Goal: Information Seeking & Learning: Learn about a topic

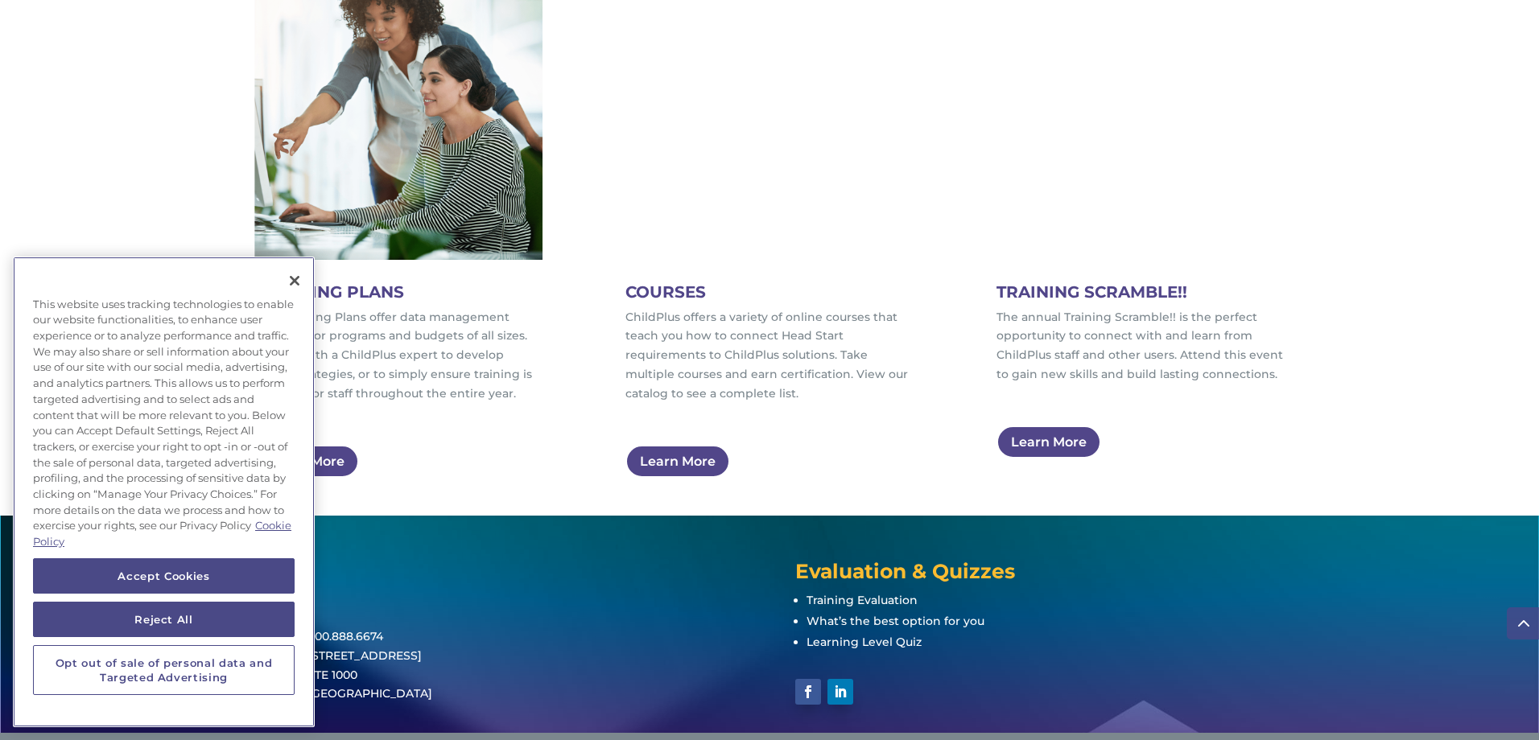
scroll to position [1006, 0]
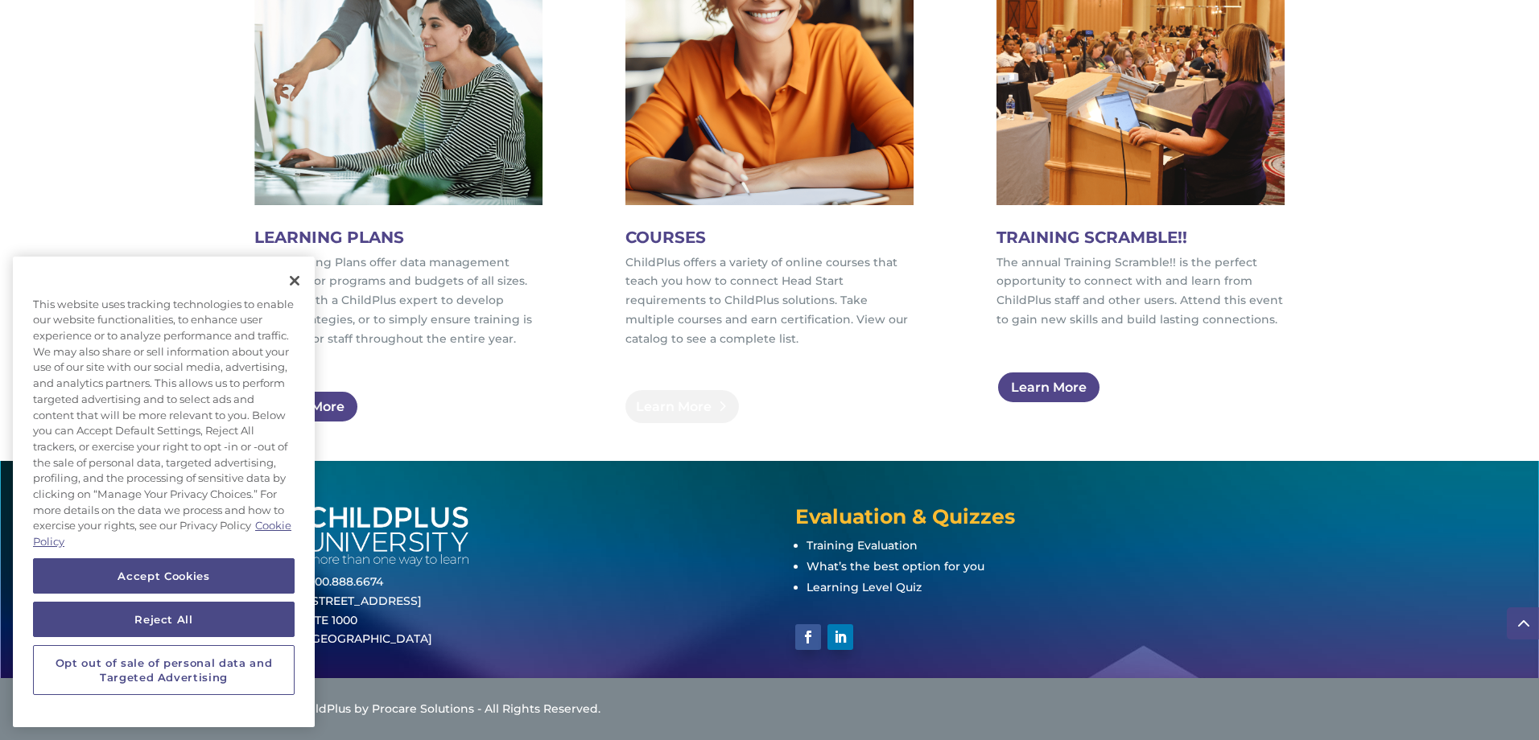
click at [693, 402] on link "Learn More" at bounding box center [681, 406] width 113 height 33
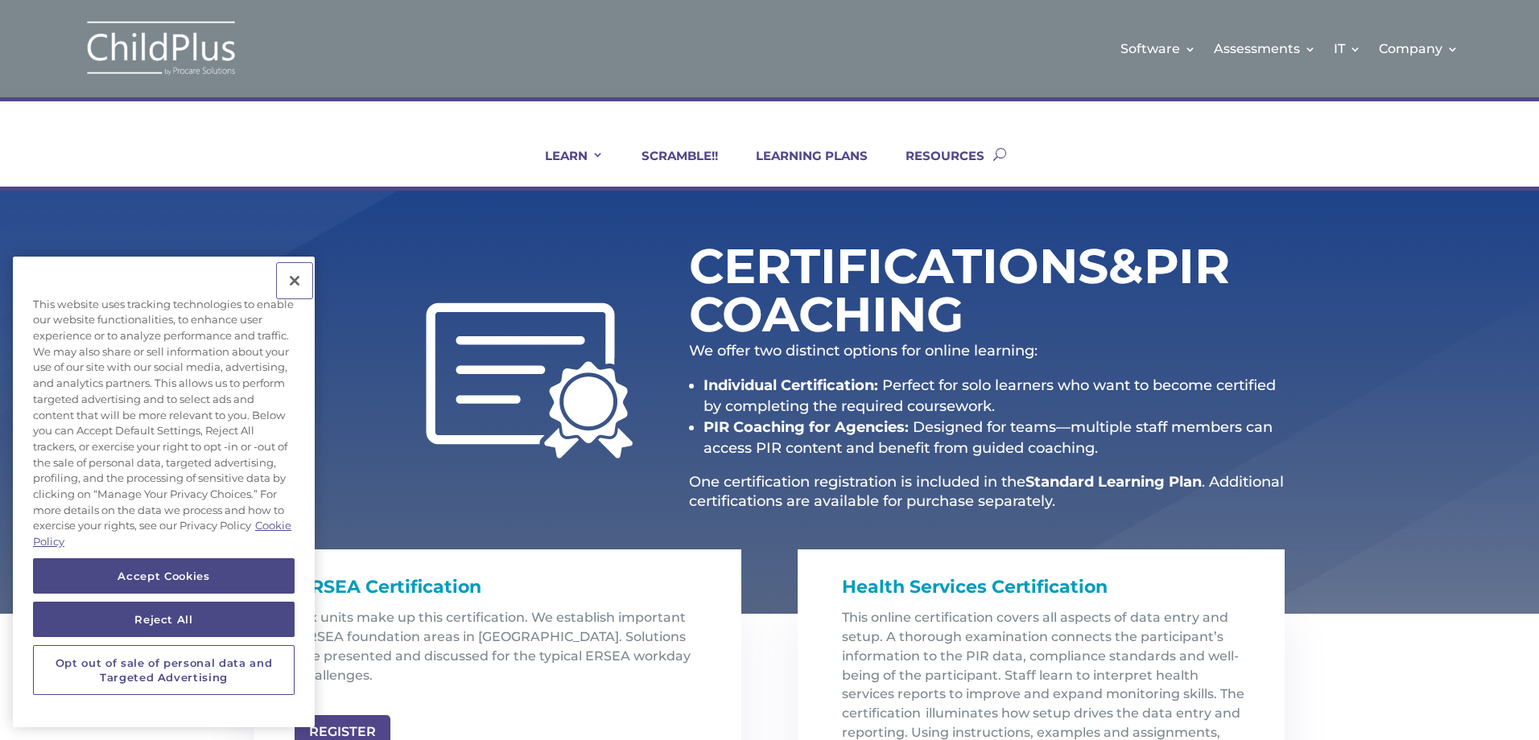
click at [296, 283] on button "Close" at bounding box center [294, 280] width 35 height 35
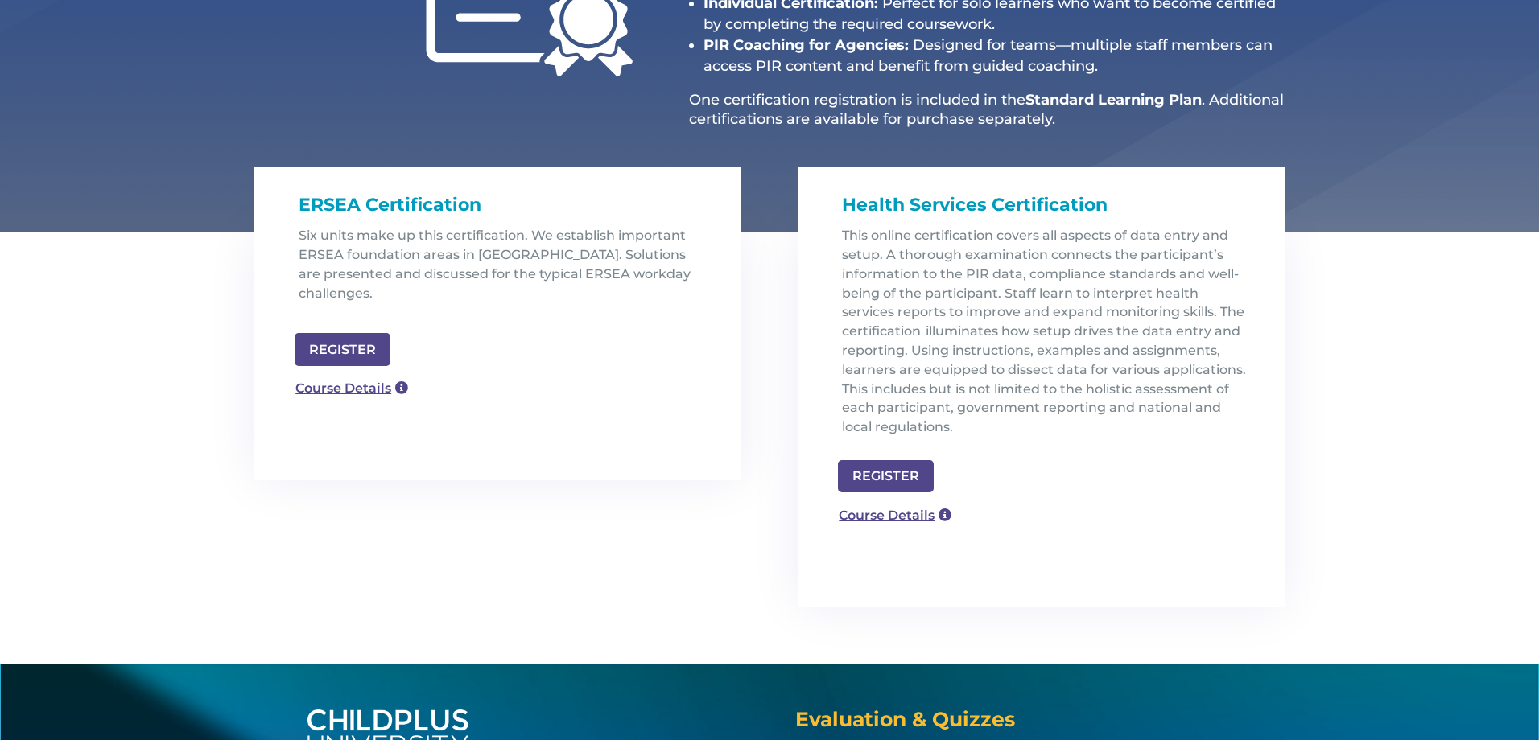
scroll to position [386, 0]
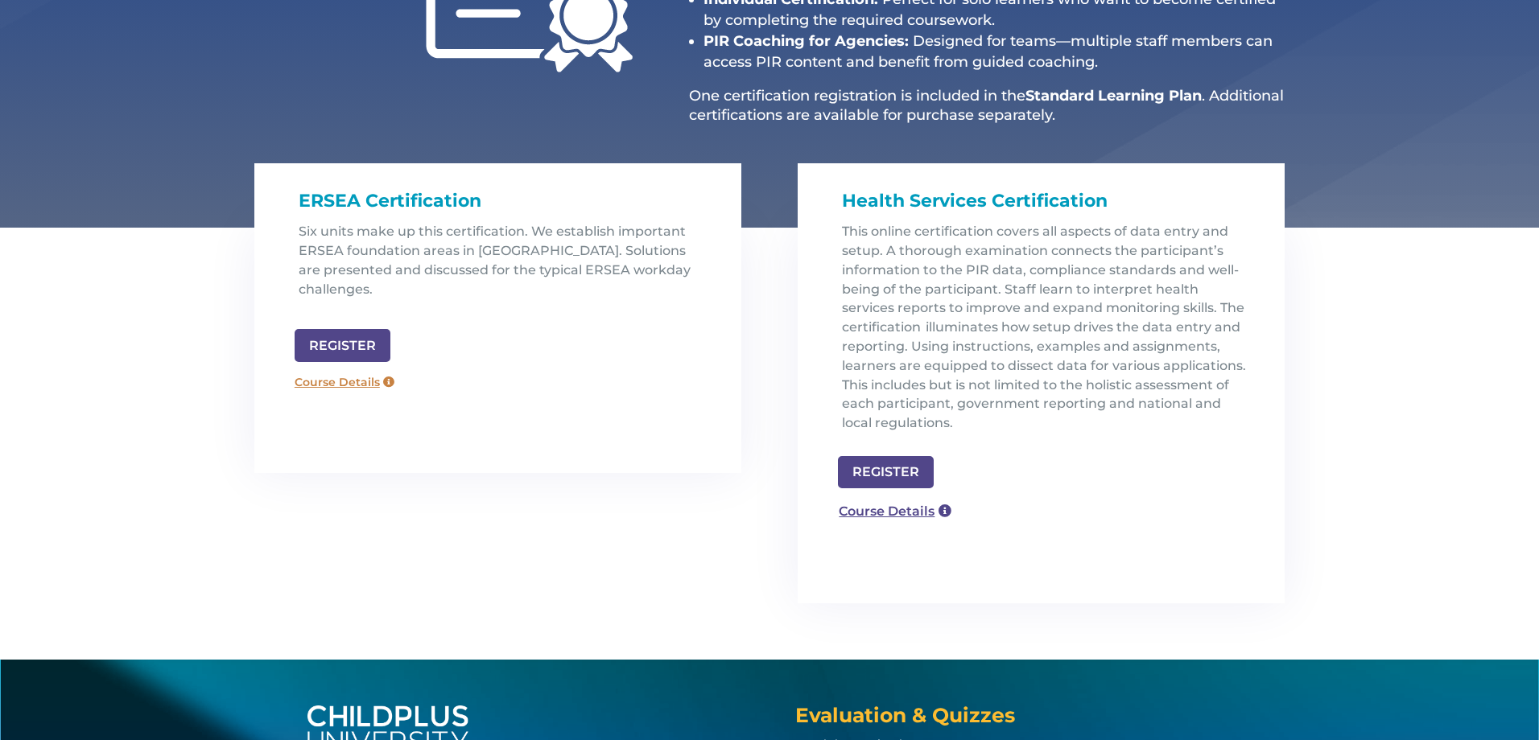
click at [338, 370] on link "Course Details" at bounding box center [345, 383] width 116 height 26
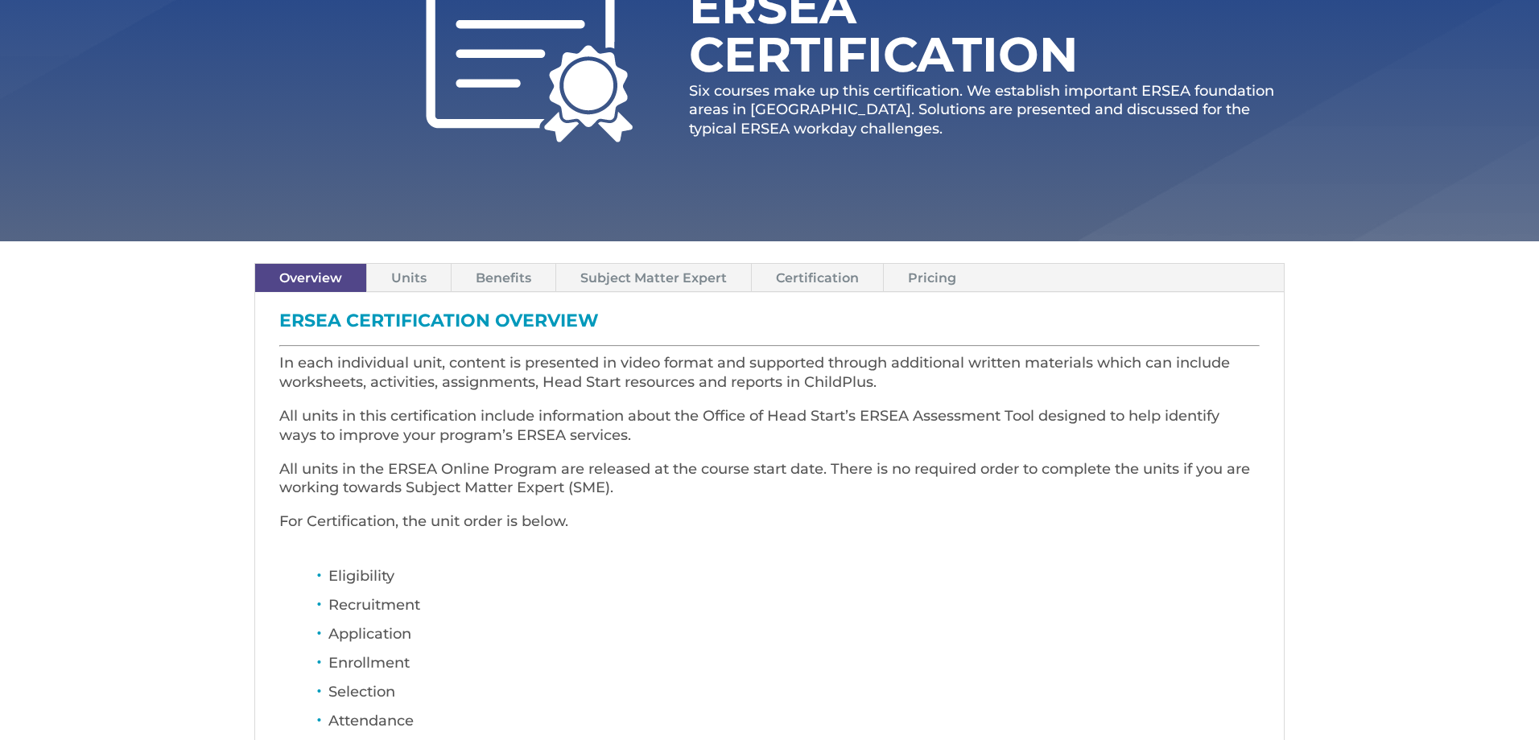
scroll to position [258, 0]
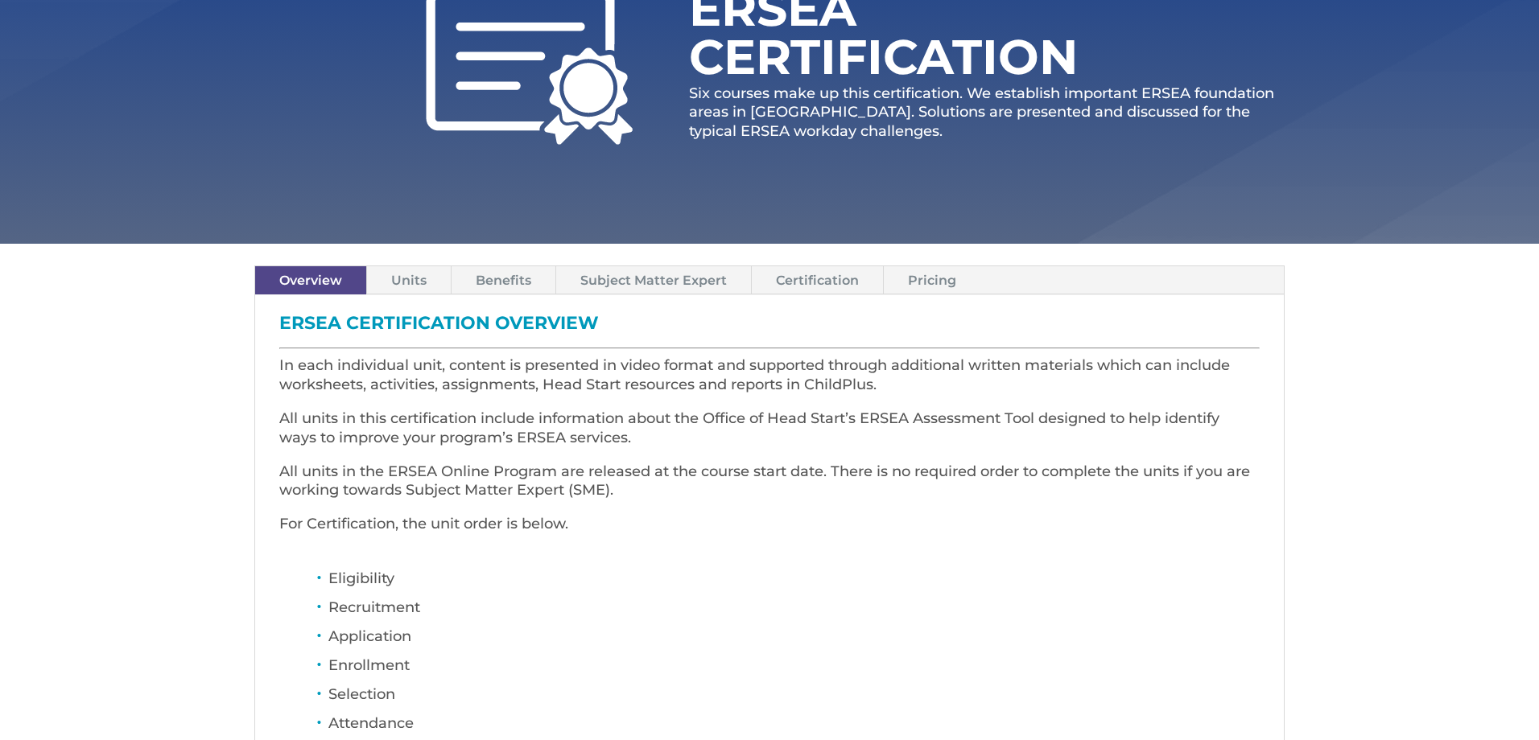
click at [423, 275] on link "Units" at bounding box center [409, 280] width 84 height 28
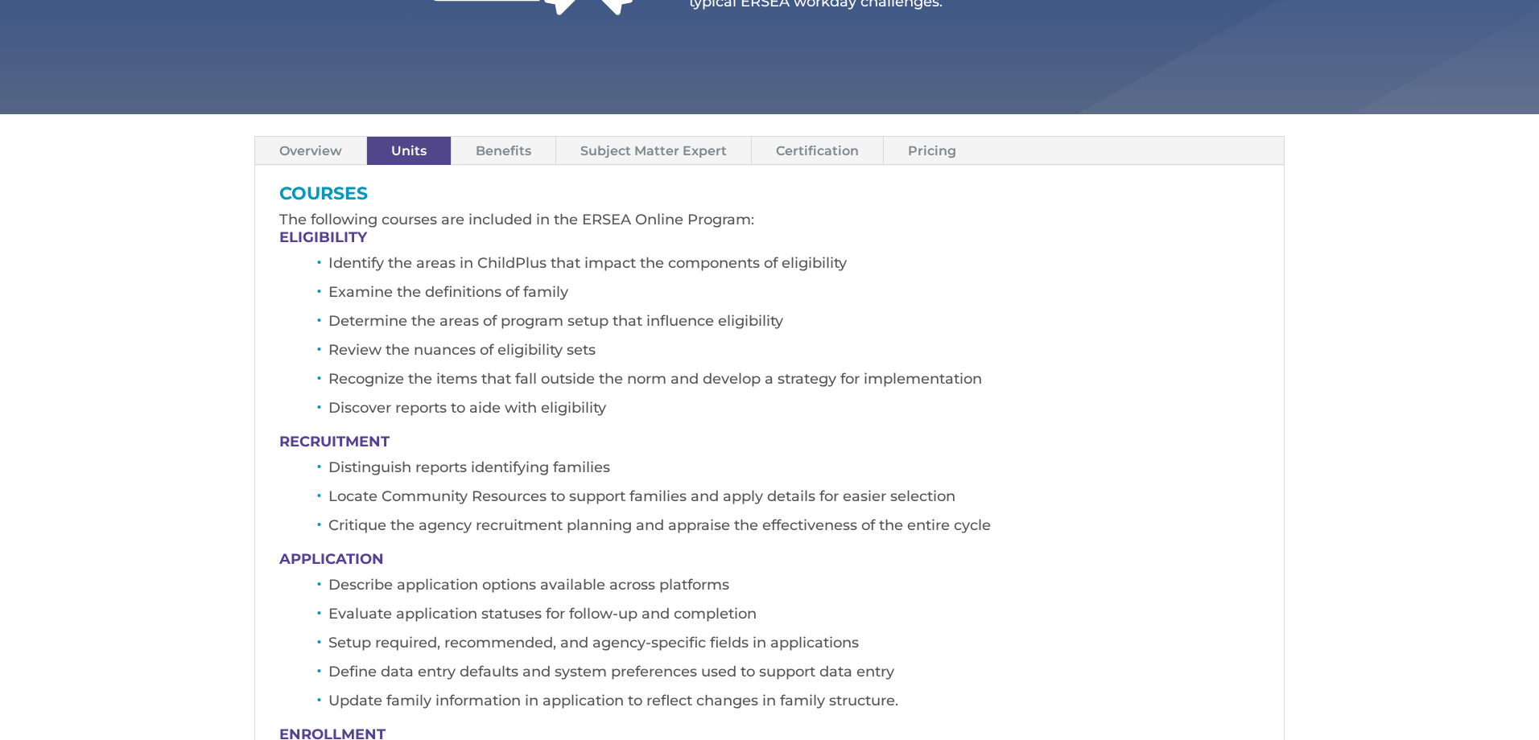
scroll to position [386, 0]
click at [515, 153] on link "Benefits" at bounding box center [504, 152] width 104 height 28
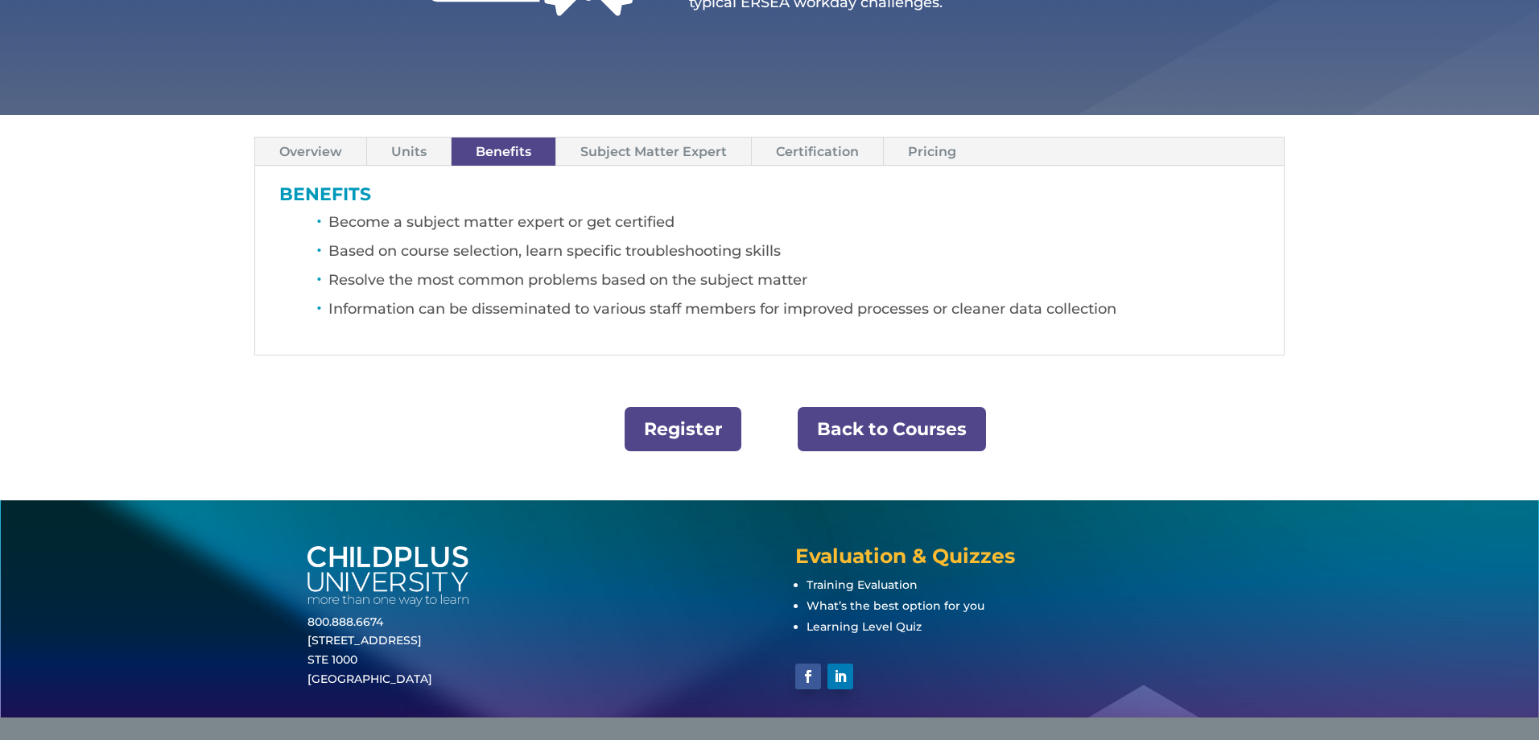
click at [621, 155] on link "Subject Matter Expert" at bounding box center [653, 152] width 195 height 28
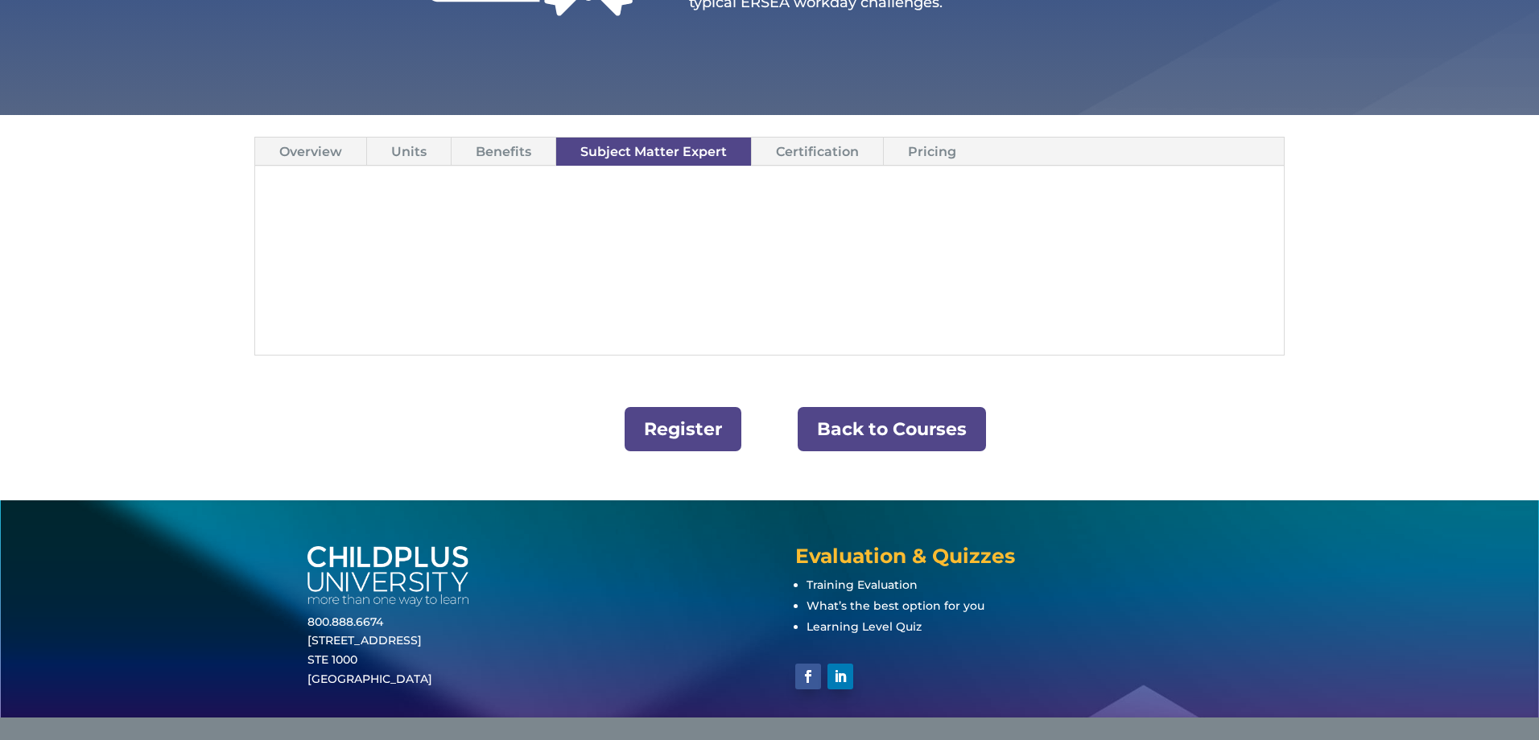
scroll to position [340, 0]
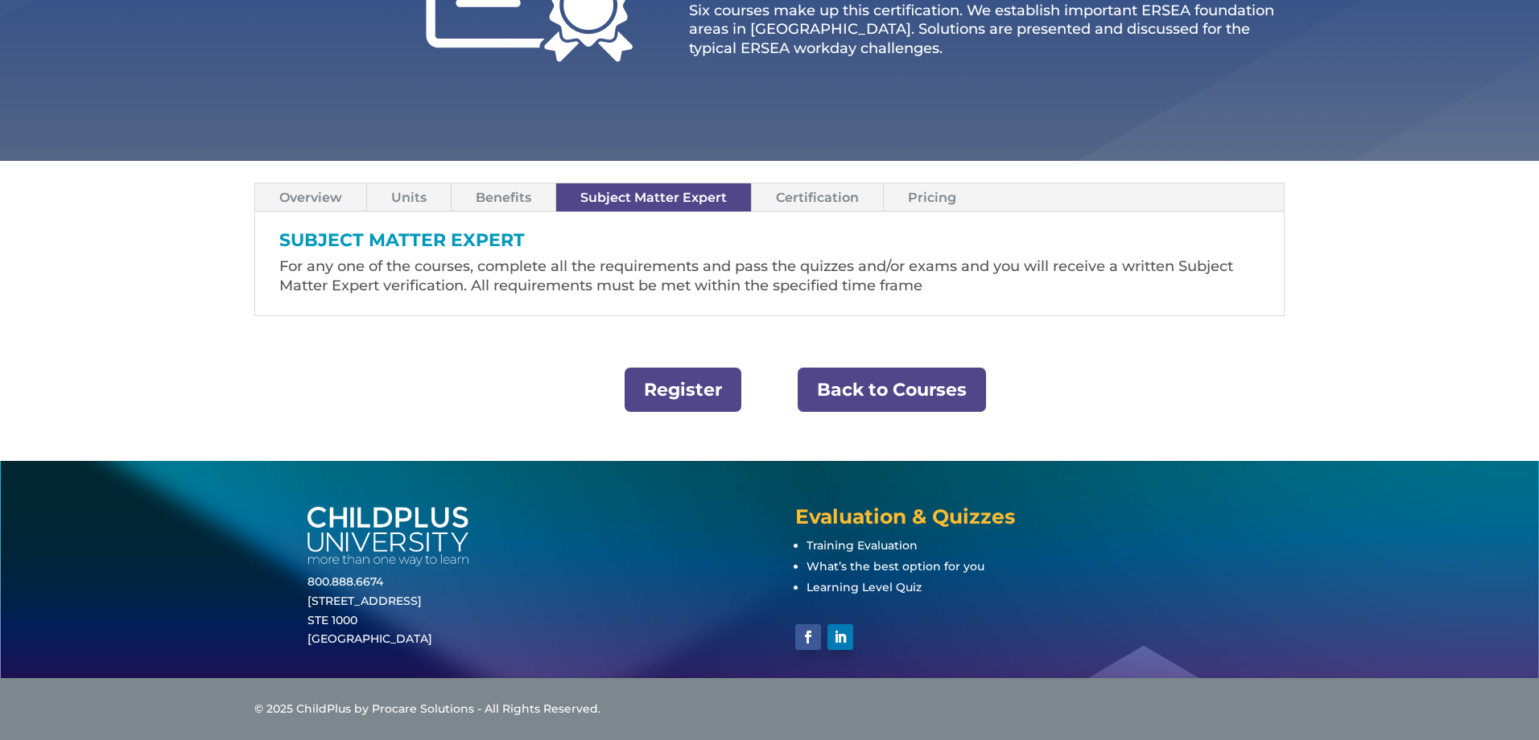
click at [811, 193] on link "Certification" at bounding box center [817, 198] width 131 height 28
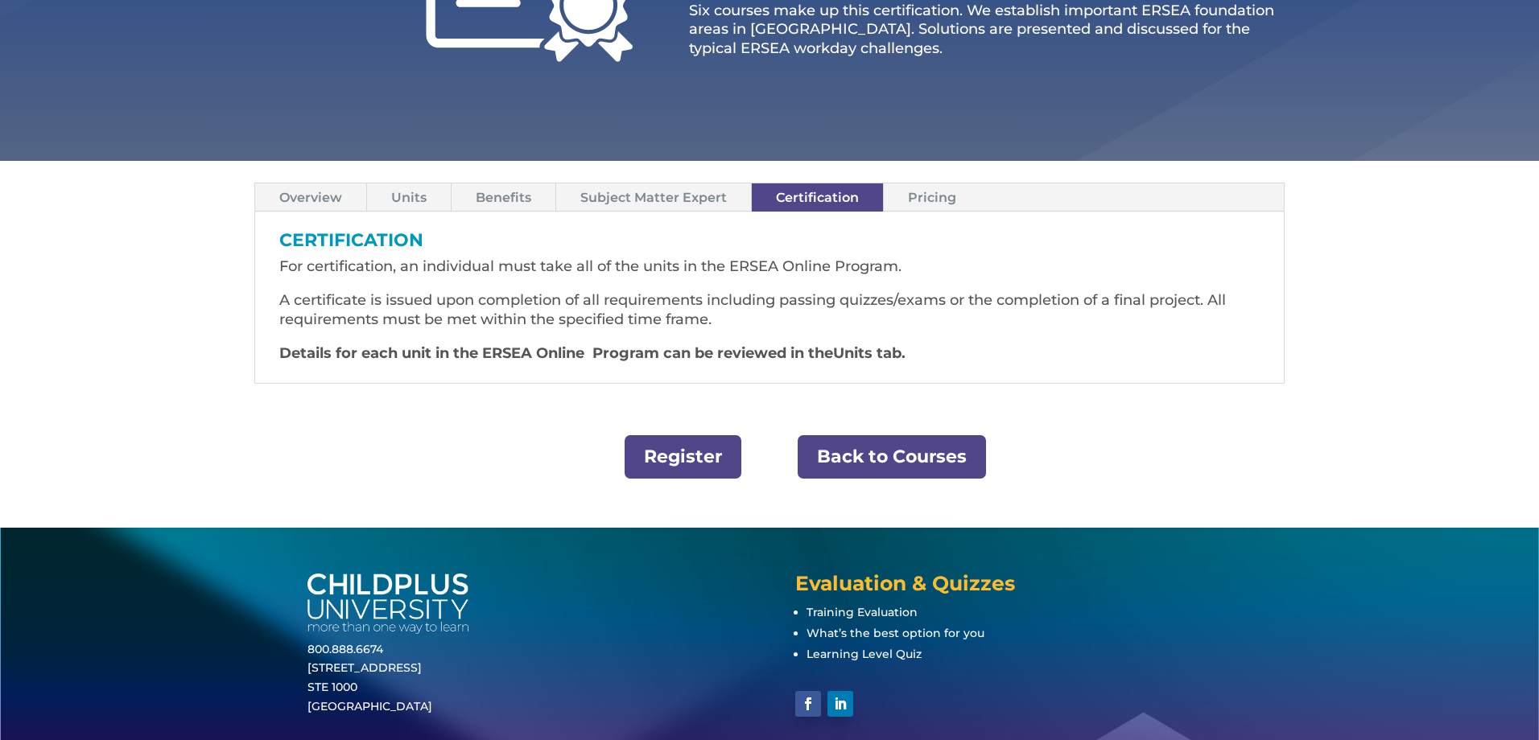
click at [923, 202] on link "Pricing" at bounding box center [932, 198] width 97 height 28
